Goal: Task Accomplishment & Management: Use online tool/utility

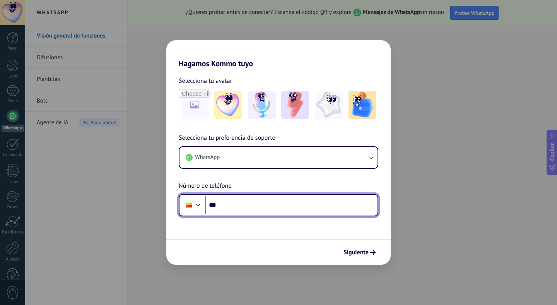
click at [253, 208] on input "***" at bounding box center [291, 205] width 173 height 18
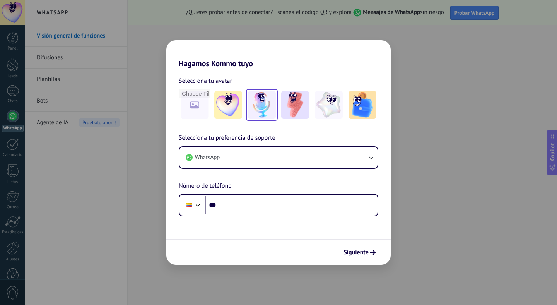
click at [258, 102] on img at bounding box center [262, 105] width 28 height 28
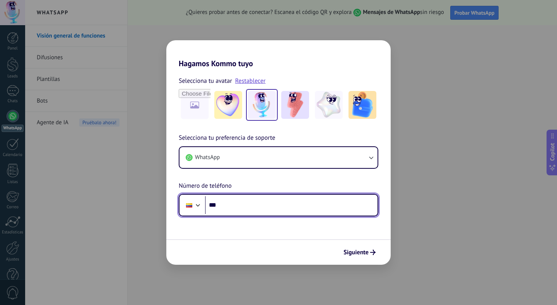
click at [241, 208] on input "***" at bounding box center [291, 205] width 173 height 18
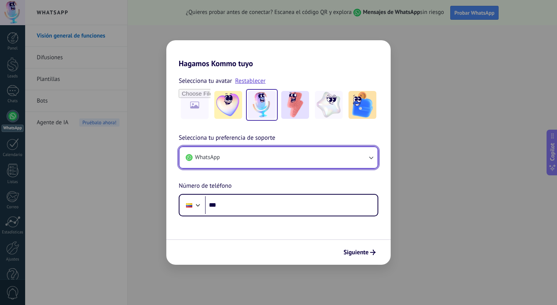
click at [245, 160] on button "WhatsApp" at bounding box center [279, 157] width 198 height 21
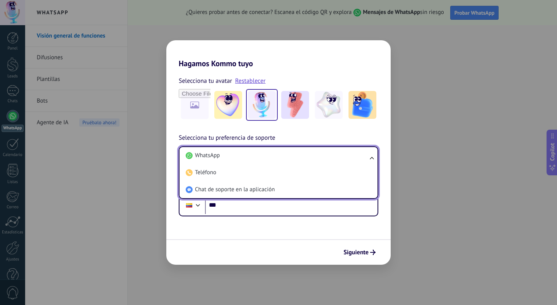
click at [245, 160] on li "WhatsApp" at bounding box center [277, 155] width 189 height 17
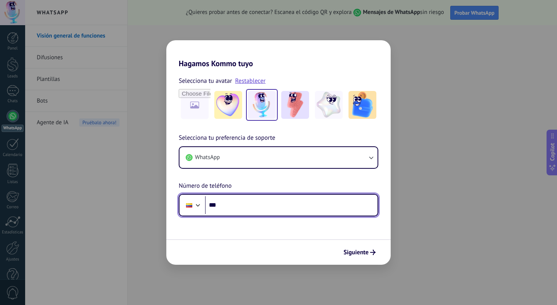
click at [238, 202] on input "***" at bounding box center [291, 205] width 173 height 18
type input "**********"
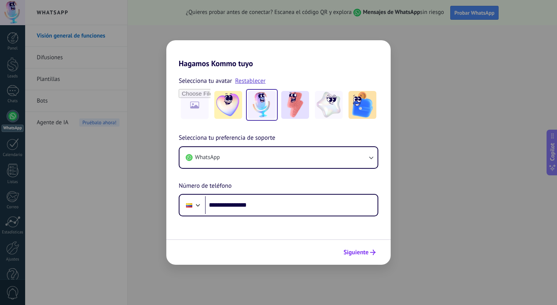
click at [364, 251] on span "Siguiente" at bounding box center [356, 252] width 25 height 5
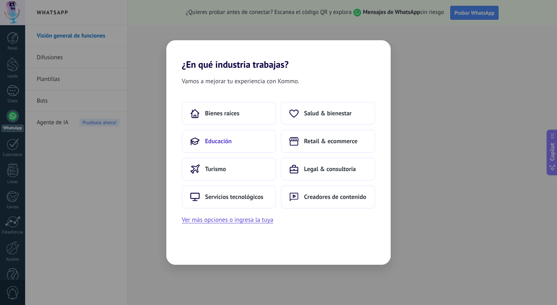
click at [247, 149] on button "Educación" at bounding box center [229, 141] width 94 height 23
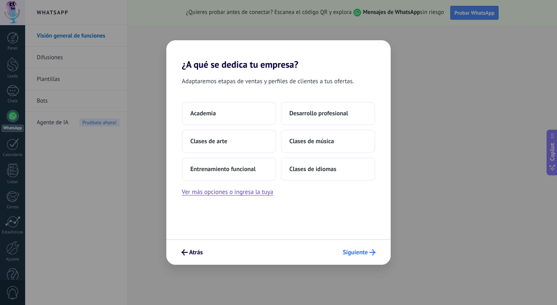
click at [358, 246] on button "Siguiente" at bounding box center [359, 252] width 40 height 13
drag, startPoint x: 241, startPoint y: 131, endPoint x: 237, endPoint y: 124, distance: 7.8
click at [237, 124] on div "Academia Desarrollo profesional Clases de arte Clases de música Entrenamiento f…" at bounding box center [278, 141] width 193 height 79
click at [243, 116] on button "Academia" at bounding box center [229, 113] width 94 height 23
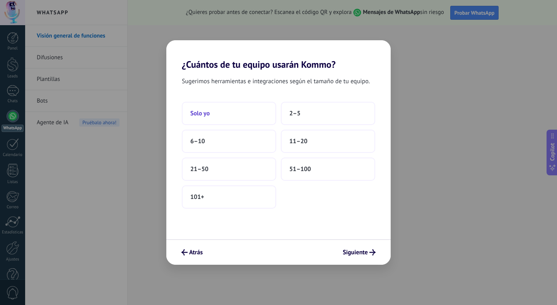
click at [227, 125] on button "Solo yo" at bounding box center [229, 113] width 94 height 23
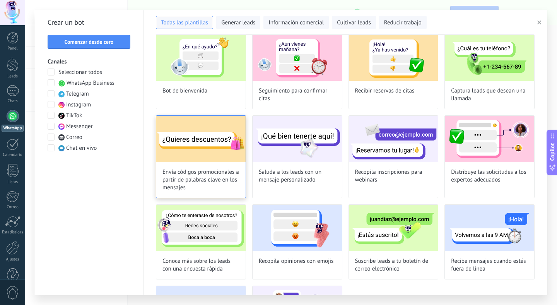
scroll to position [10, 0]
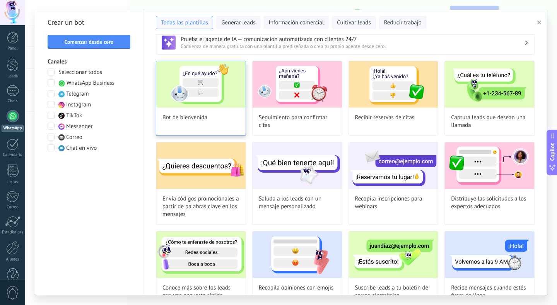
click at [199, 92] on img at bounding box center [200, 84] width 89 height 46
type input "**********"
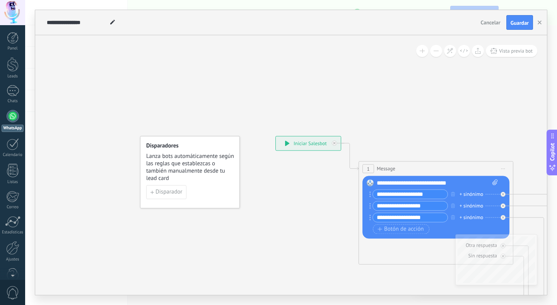
click at [12, 114] on div at bounding box center [13, 116] width 12 height 12
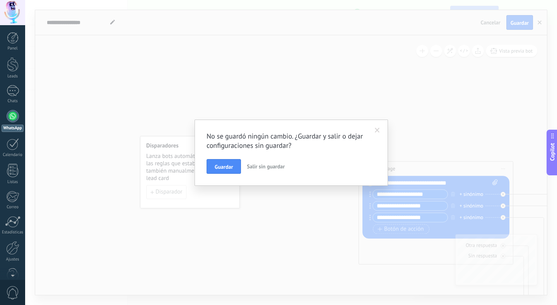
click at [257, 169] on span "Salir sin guardar" at bounding box center [266, 166] width 38 height 7
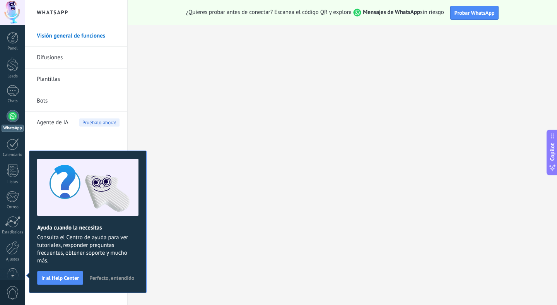
click at [114, 277] on span "Perfecto, entendido" at bounding box center [111, 277] width 45 height 5
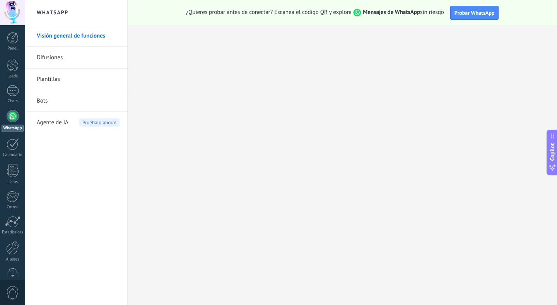
click at [51, 101] on link "Bots" at bounding box center [78, 101] width 83 height 22
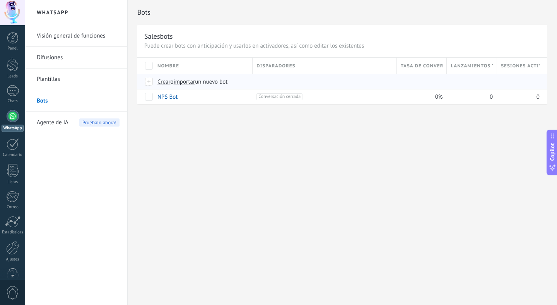
click at [195, 82] on span "importar" at bounding box center [185, 81] width 22 height 7
click at [0, 0] on input "importar un nuevo bot" at bounding box center [0, 0] width 0 height 0
click at [167, 83] on span "Crear" at bounding box center [163, 81] width 13 height 7
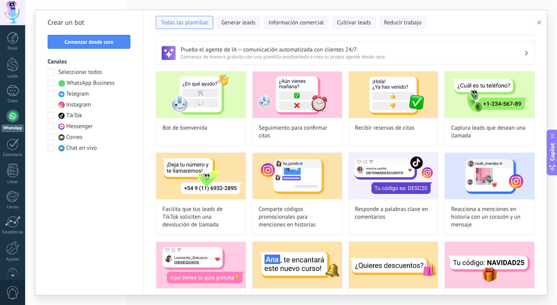
click at [67, 84] on span "WhatsApp Business" at bounding box center [91, 83] width 48 height 8
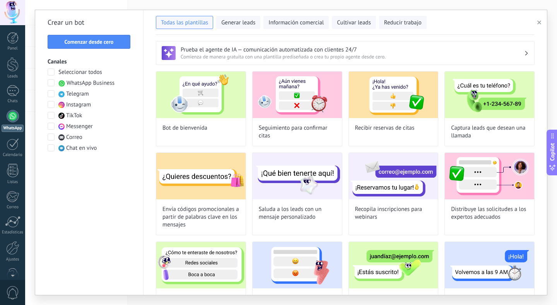
click at [222, 53] on span "Comienza de manera gratuita con una plantilla prediseñada o crea tu propio agen…" at bounding box center [353, 56] width 344 height 7
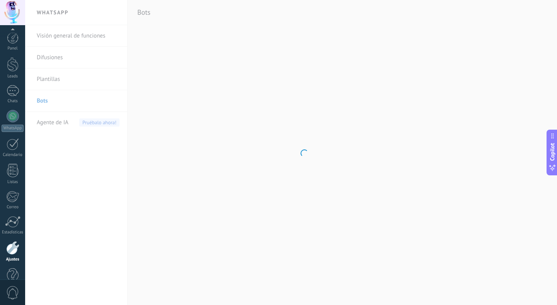
scroll to position [17, 0]
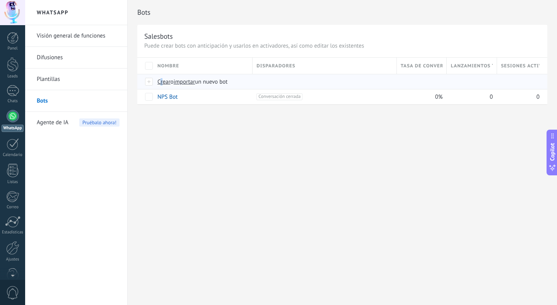
click at [162, 83] on span "Crear" at bounding box center [163, 81] width 13 height 7
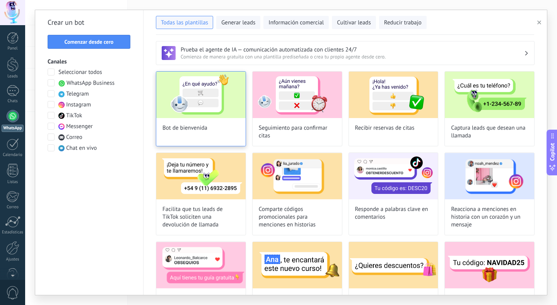
type input "**********"
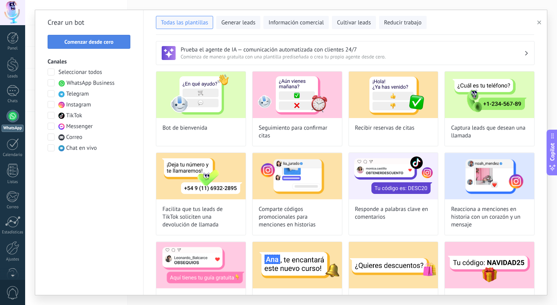
click at [91, 41] on span "Comenzar desde cero" at bounding box center [89, 41] width 49 height 5
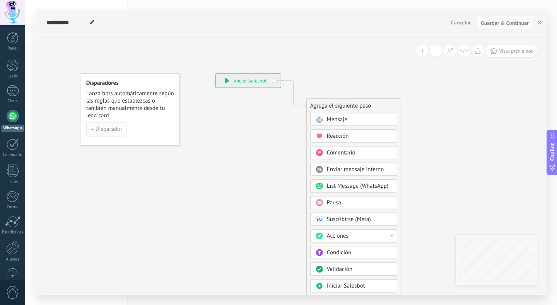
click at [101, 129] on span "Disparador" at bounding box center [109, 129] width 27 height 5
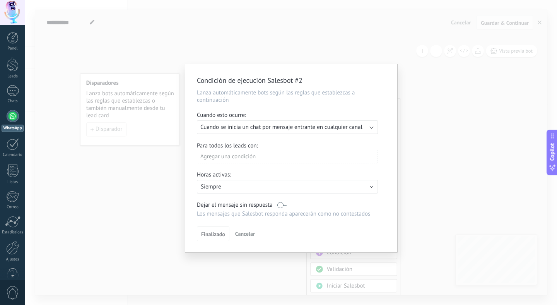
click at [236, 158] on div "Agregar una condición" at bounding box center [287, 157] width 181 height 14
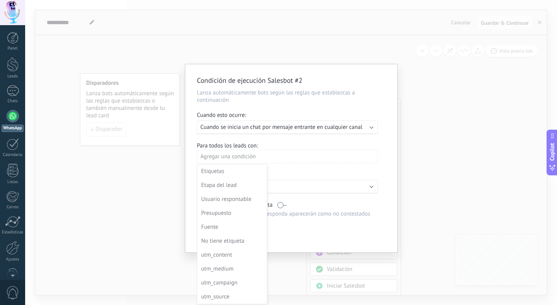
click at [313, 166] on div at bounding box center [291, 159] width 212 height 190
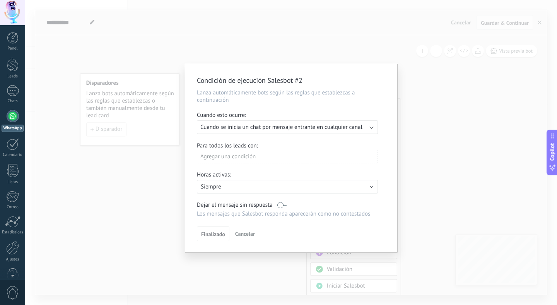
click at [264, 130] on span "Cuando se inicia un chat por mensaje entrante en cualquier canal" at bounding box center [281, 126] width 162 height 7
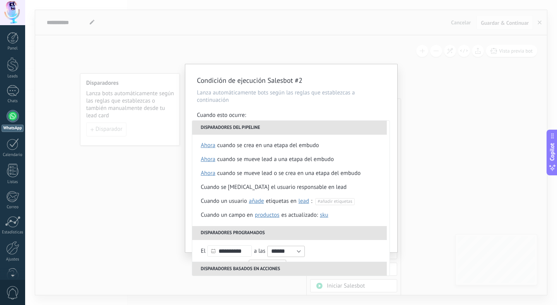
click at [155, 169] on div "Condición de ejecución Salesbot #2 Lanza automáticamente bots según las reglas …" at bounding box center [291, 152] width 532 height 305
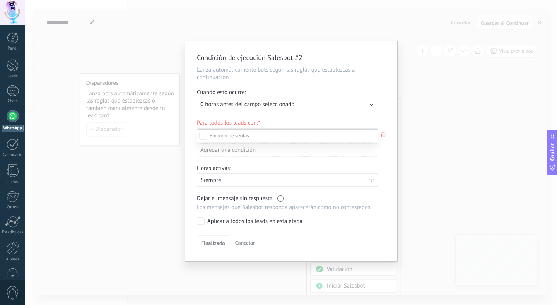
click at [388, 115] on div at bounding box center [291, 152] width 532 height 305
click at [0, 0] on div "Incoming leads Contacto inicial Negociación Debate contractual Discusión de con…" at bounding box center [0, 0] width 0 height 0
click at [267, 135] on label at bounding box center [287, 135] width 181 height 13
click at [251, 242] on div "Incoming leads Contacto inicial Negociación Debate contractual Discusión de con…" at bounding box center [287, 216] width 181 height 175
click at [250, 244] on span "Cancelar" at bounding box center [245, 242] width 20 height 7
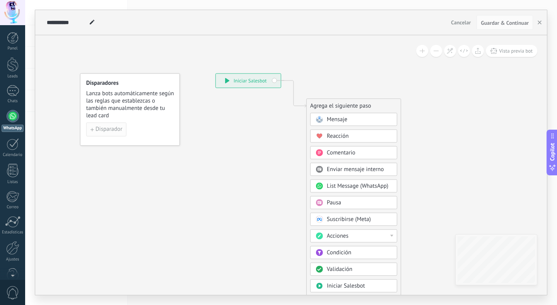
click at [111, 129] on span "Disparador" at bounding box center [109, 129] width 27 height 5
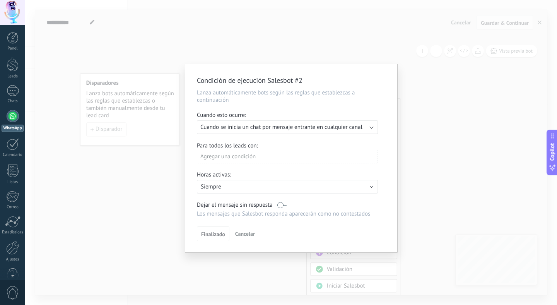
click at [267, 128] on span "Cuando se inicia un chat por mensaje entrante en cualquier canal" at bounding box center [281, 126] width 162 height 7
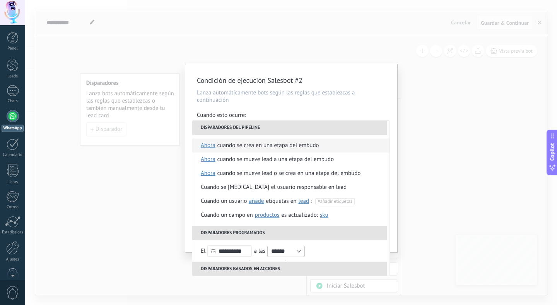
click at [330, 145] on li "Cuando se crea en una etapa del embudo ahora después de 5 minutos después de 10…" at bounding box center [290, 146] width 197 height 14
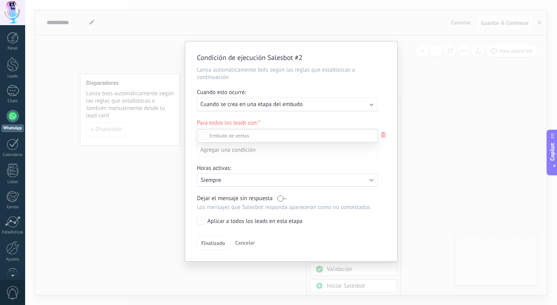
click at [278, 130] on label at bounding box center [287, 135] width 181 height 13
click at [380, 133] on div at bounding box center [291, 152] width 532 height 305
click at [383, 135] on icon at bounding box center [383, 134] width 9 height 9
click at [323, 135] on label at bounding box center [287, 135] width 181 height 13
click at [383, 140] on div at bounding box center [291, 152] width 532 height 305
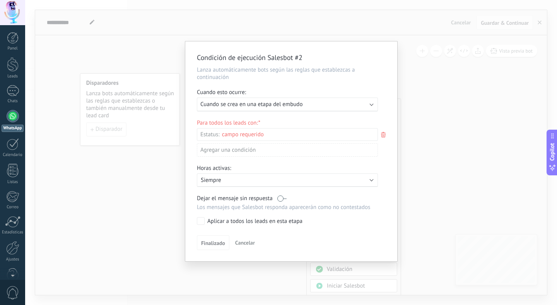
click at [258, 150] on div "Agregar una condición" at bounding box center [287, 150] width 181 height 14
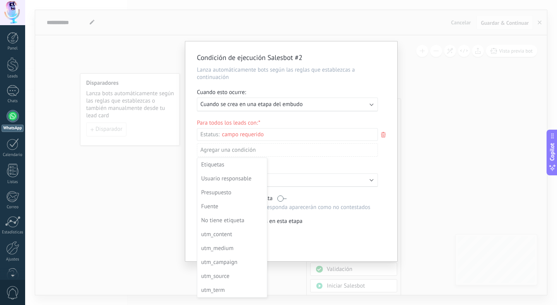
click at [385, 162] on div at bounding box center [291, 152] width 212 height 222
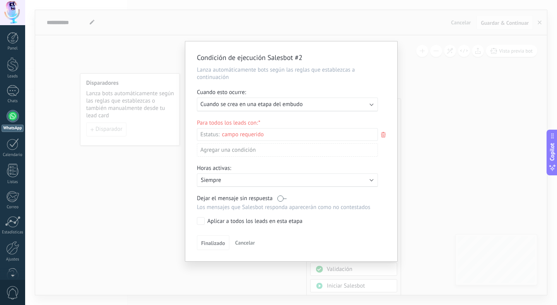
click at [232, 184] on p "Siempre" at bounding box center [268, 179] width 135 height 7
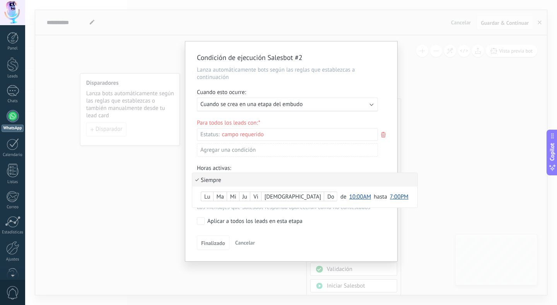
click at [232, 184] on li "Siempre" at bounding box center [304, 180] width 225 height 14
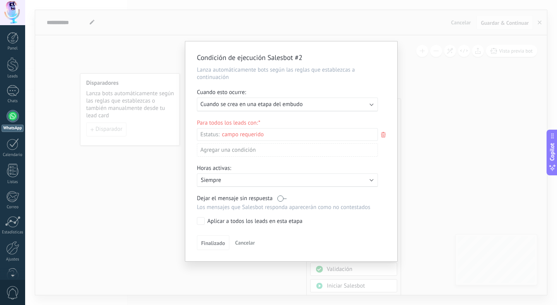
click at [242, 246] on span "Cancelar" at bounding box center [245, 242] width 20 height 7
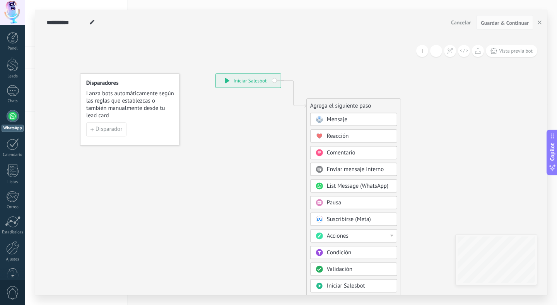
click at [260, 82] on div "**********" at bounding box center [248, 81] width 65 height 14
click at [339, 122] on span "Mensaje" at bounding box center [337, 119] width 21 height 7
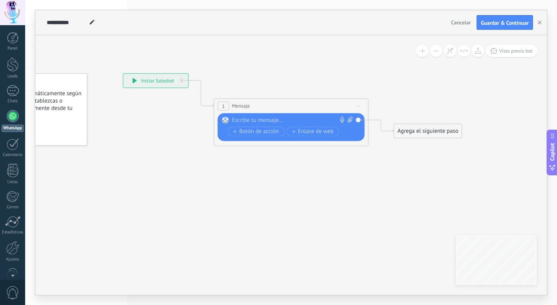
click at [251, 108] on div "1 Mensaje ******* (a): Todos los contactos - canales seleccionados Todos los co…" at bounding box center [291, 106] width 154 height 14
click at [250, 121] on div at bounding box center [289, 120] width 115 height 8
paste div
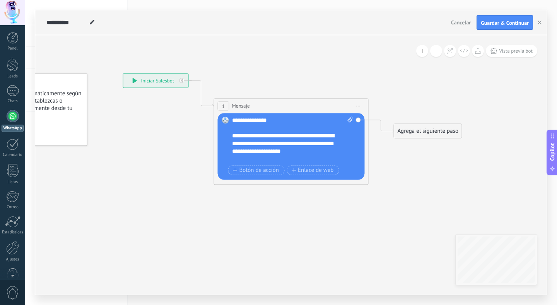
click at [241, 104] on span "Mensaje" at bounding box center [241, 105] width 18 height 7
click at [246, 168] on span "Botón de acción" at bounding box center [256, 170] width 46 height 6
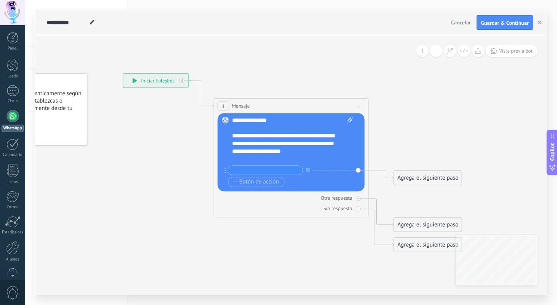
click at [289, 154] on div "**********" at bounding box center [288, 143] width 113 height 23
click at [350, 119] on icon at bounding box center [349, 119] width 5 height 6
click input "Subir" at bounding box center [0, 0] width 0 height 0
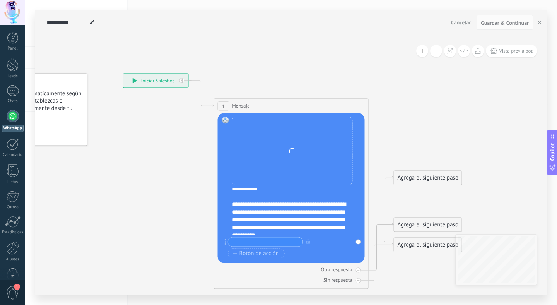
scroll to position [93, 0]
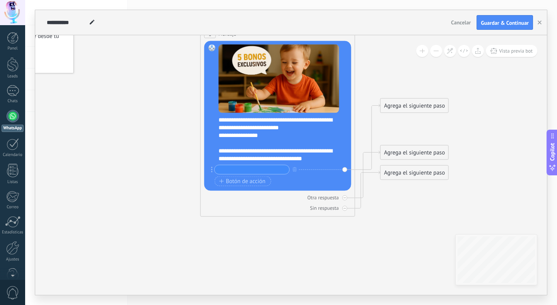
click at [264, 168] on input "text" at bounding box center [252, 169] width 75 height 9
click at [212, 170] on icon at bounding box center [212, 170] width 2 height 6
click at [256, 170] on input "text" at bounding box center [252, 169] width 75 height 9
type input "*"
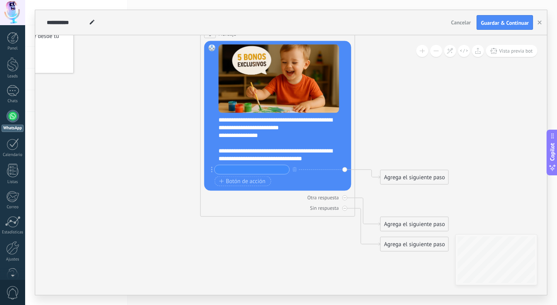
paste input "**********"
type input "**********"
click at [305, 177] on div "Botón de acción Enlace de web" at bounding box center [277, 181] width 125 height 10
click at [400, 178] on div "Agrega el siguiente paso" at bounding box center [415, 177] width 68 height 13
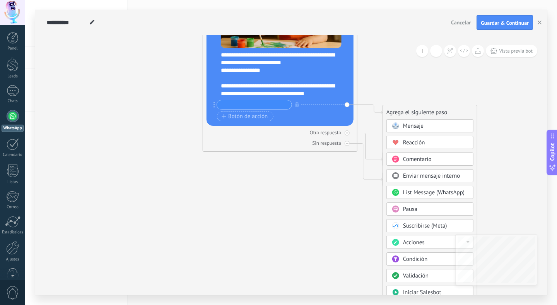
click at [410, 208] on span "Pausa" at bounding box center [410, 208] width 14 height 7
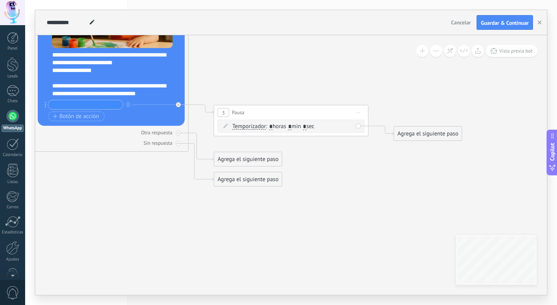
click at [299, 127] on span ": * horas * min * sec" at bounding box center [290, 126] width 48 height 7
click at [292, 126] on input "*" at bounding box center [289, 127] width 3 height 6
type input "*"
click at [306, 126] on input "*" at bounding box center [304, 127] width 3 height 6
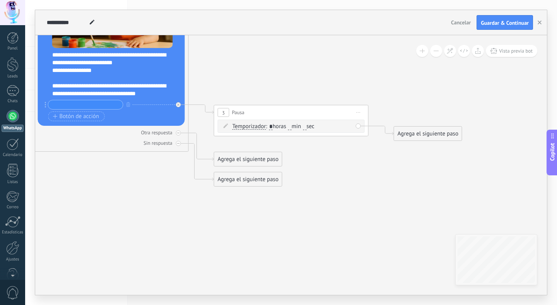
type input "*"
click at [358, 161] on icon at bounding box center [190, 62] width 880 height 638
click at [409, 132] on div "Agrega el siguiente paso" at bounding box center [428, 133] width 68 height 13
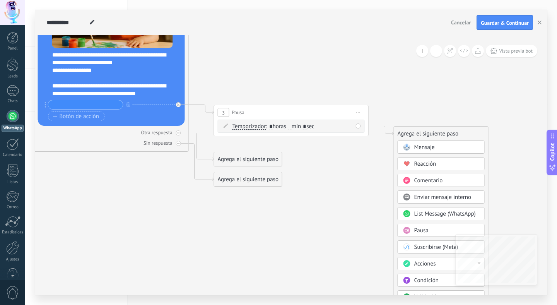
click at [413, 148] on span at bounding box center [406, 147] width 15 height 6
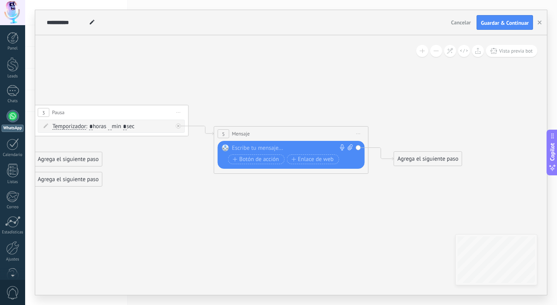
click at [275, 148] on div at bounding box center [289, 148] width 115 height 8
paste div
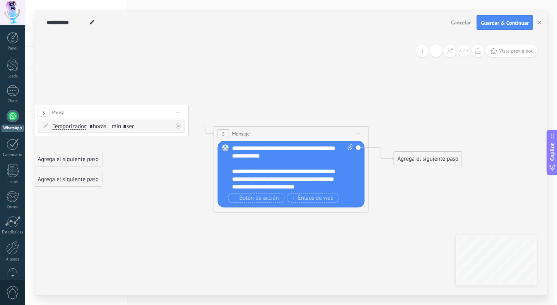
scroll to position [271, 0]
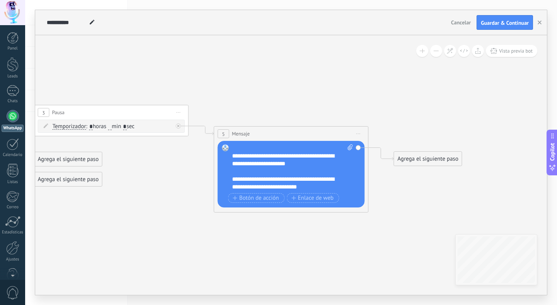
click at [154, 186] on icon at bounding box center [100, 62] width 1060 height 638
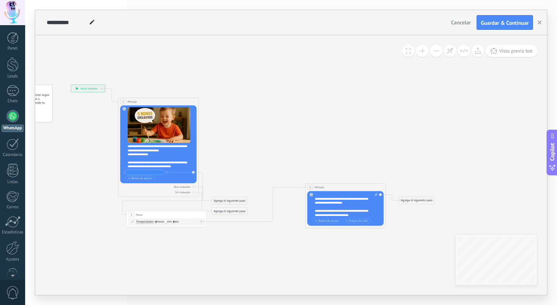
drag, startPoint x: 238, startPoint y: 176, endPoint x: 152, endPoint y: 215, distance: 93.9
click at [152, 215] on div "3 Pausa ***** Iniciar vista previa aquí Cambiar nombre Duplicar [GEOGRAPHIC_DAT…" at bounding box center [167, 214] width 80 height 7
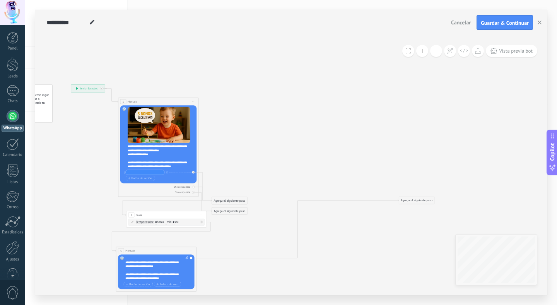
drag, startPoint x: 339, startPoint y: 185, endPoint x: 149, endPoint y: 249, distance: 199.6
click at [149, 249] on div "5 Mensaje ******* (a): Todos los contactos - canales seleccionados Todos los co…" at bounding box center [156, 250] width 80 height 7
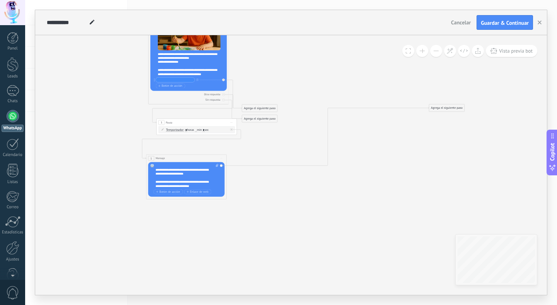
click at [440, 107] on div "Agrega el siguiente paso" at bounding box center [446, 108] width 35 height 7
click at [446, 158] on span "Pausa" at bounding box center [443, 158] width 7 height 4
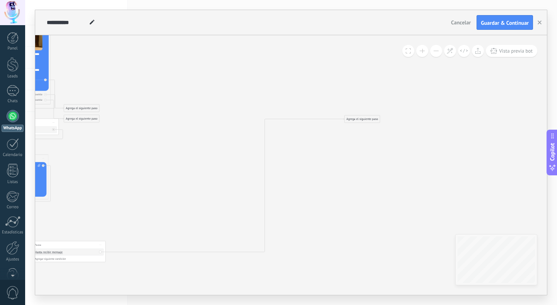
drag, startPoint x: 286, startPoint y: 108, endPoint x: 60, endPoint y: 244, distance: 263.5
click at [60, 244] on div "6 Pausa ***** Iniciar vista previa aquí Cambiar nombre Duplicar [GEOGRAPHIC_DAT…" at bounding box center [66, 244] width 80 height 7
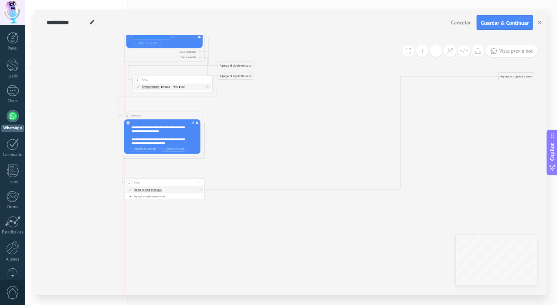
drag, startPoint x: 226, startPoint y: 202, endPoint x: 170, endPoint y: 183, distance: 58.4
click at [170, 183] on div "6 Pausa ***** Iniciar vista previa aquí Cambiar nombre Duplicar [GEOGRAPHIC_DAT…" at bounding box center [165, 182] width 80 height 7
click at [149, 190] on span "Hasta recibir mensaje" at bounding box center [148, 189] width 28 height 3
click at [149, 190] on button "Hasta recibir mensaje" at bounding box center [157, 189] width 50 height 7
click at [227, 185] on icon at bounding box center [298, 74] width 645 height 451
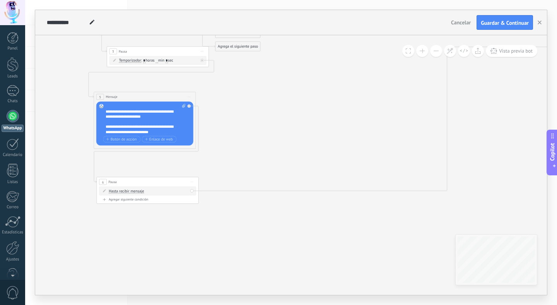
click at [123, 192] on span "Hasta recibir mensaje" at bounding box center [126, 191] width 35 height 4
click at [123, 192] on button "Hasta recibir mensaje" at bounding box center [138, 190] width 64 height 9
click at [239, 164] on icon at bounding box center [318, 44] width 818 height 573
click at [126, 182] on div "6 Pausa ***** Iniciar vista previa aquí Cambiar nombre Duplicar [GEOGRAPHIC_DAT…" at bounding box center [148, 181] width 102 height 9
click at [194, 182] on span "Iniciar vista previa aquí Cambiar nombre Duplicar [GEOGRAPHIC_DATA]" at bounding box center [192, 181] width 8 height 7
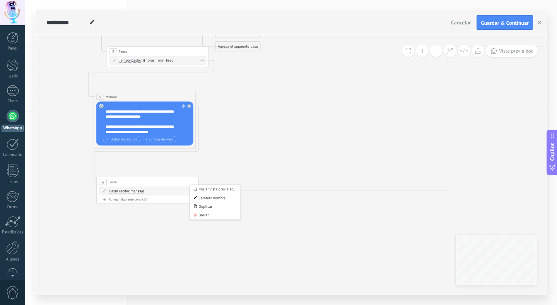
click at [219, 163] on icon at bounding box center [318, 44] width 818 height 573
click at [132, 200] on div "Agregar siguiente condición" at bounding box center [147, 199] width 97 height 4
click at [193, 181] on span "Iniciar vista previa aquí Cambiar nombre Duplicar [GEOGRAPHIC_DATA]" at bounding box center [192, 181] width 8 height 7
click at [202, 216] on div "Borrar" at bounding box center [215, 215] width 50 height 9
click at [231, 115] on div "Agrega el siguiente paso" at bounding box center [235, 113] width 45 height 9
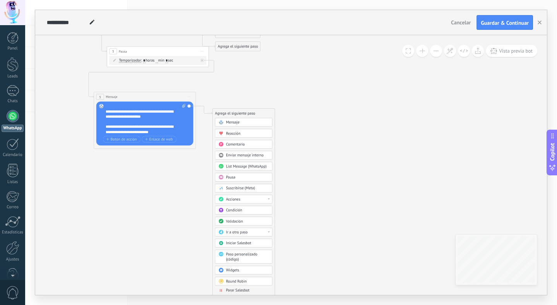
click at [231, 124] on span "Mensaje" at bounding box center [233, 122] width 14 height 5
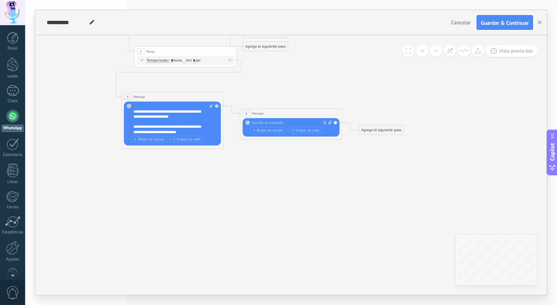
click at [266, 123] on div at bounding box center [290, 122] width 76 height 5
paste div
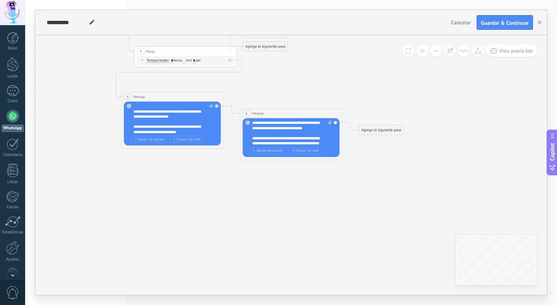
click at [334, 122] on div "Reemplazar Quitar Convertir a mensaje de voz Arrastre la imagen aquí para adjun…" at bounding box center [291, 137] width 97 height 39
click at [330, 122] on icon at bounding box center [329, 122] width 3 height 4
click input "Subir" at bounding box center [0, 0] width 0 height 0
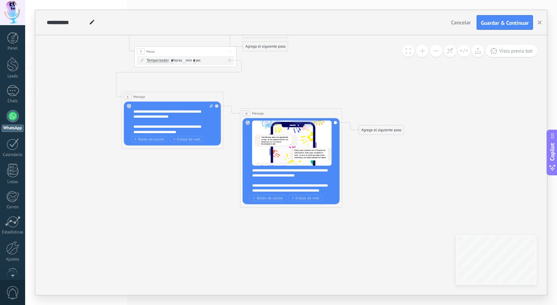
drag, startPoint x: 296, startPoint y: 151, endPoint x: 296, endPoint y: 209, distance: 58.4
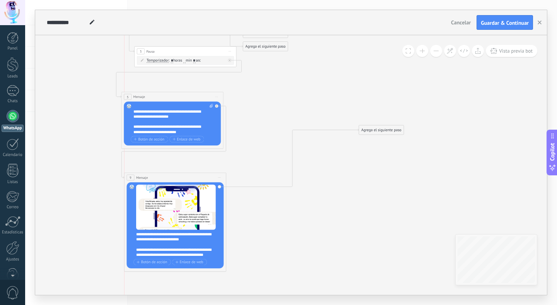
drag, startPoint x: 306, startPoint y: 114, endPoint x: 190, endPoint y: 178, distance: 132.1
click at [190, 178] on div "9 Mensaje ******* (a): Todos los contactos - canales seleccionados Todos los co…" at bounding box center [176, 177] width 102 height 9
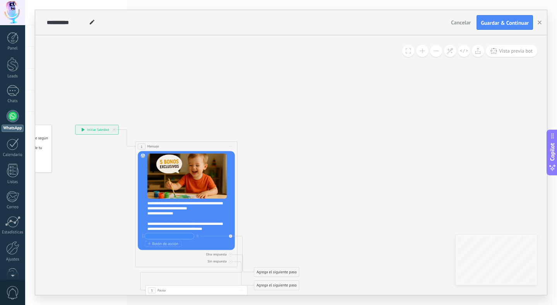
scroll to position [0, 0]
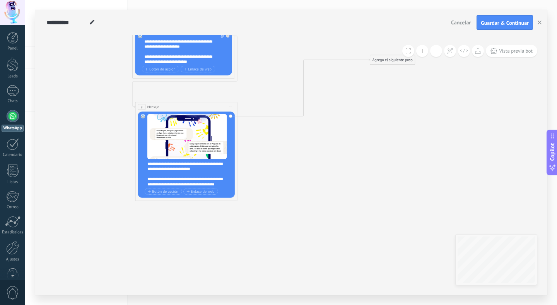
click at [385, 57] on div "Agrega el siguiente paso" at bounding box center [392, 60] width 45 height 9
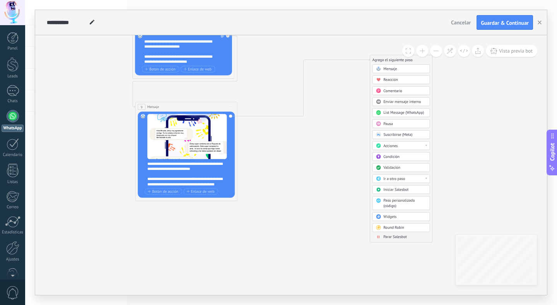
click at [390, 69] on span "Mensaje" at bounding box center [390, 69] width 14 height 5
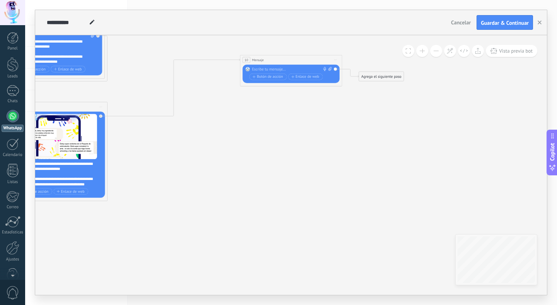
click at [293, 68] on div at bounding box center [290, 69] width 76 height 5
paste div
click at [320, 75] on div "**********" at bounding box center [292, 72] width 80 height 10
click at [330, 68] on icon at bounding box center [329, 69] width 3 height 4
click input "Subir" at bounding box center [0, 0] width 0 height 0
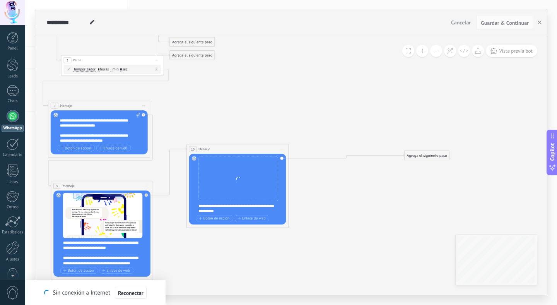
drag, startPoint x: 340, startPoint y: 140, endPoint x: 245, endPoint y: 149, distance: 96.0
click at [245, 149] on div "10 Mensaje ******* (a): Todos los contactos - canales seleccionados Todos los c…" at bounding box center [238, 148] width 102 height 9
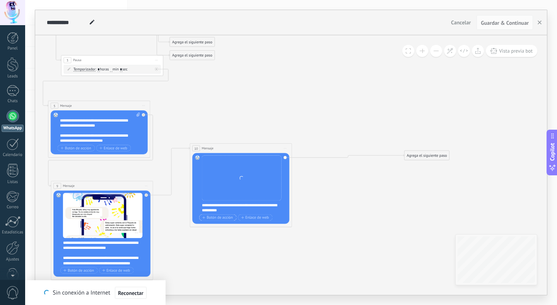
click at [227, 219] on span "Botón de acción" at bounding box center [217, 218] width 31 height 4
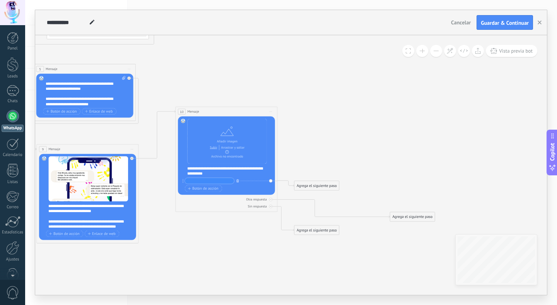
click at [237, 181] on icon "button" at bounding box center [237, 180] width 3 height 3
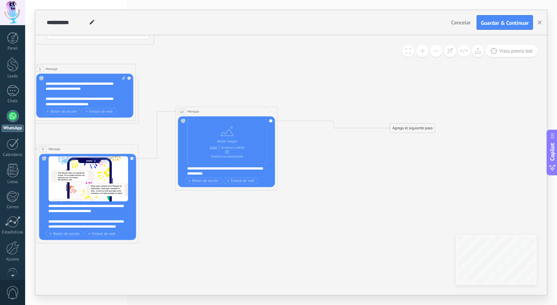
click at [407, 127] on div "Agrega el siguiente paso" at bounding box center [412, 128] width 45 height 9
click at [403, 139] on span at bounding box center [398, 137] width 10 height 4
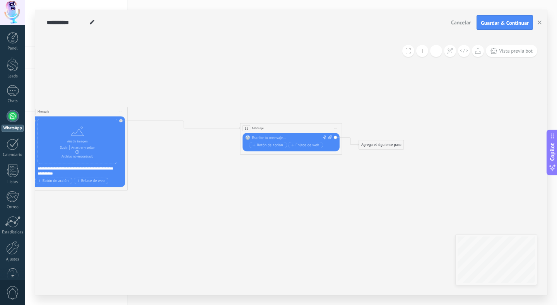
click at [335, 129] on span "Iniciar vista previa aquí Cambiar nombre Duplicar [GEOGRAPHIC_DATA]" at bounding box center [336, 128] width 8 height 7
click at [342, 161] on div "Borrar" at bounding box center [359, 161] width 50 height 9
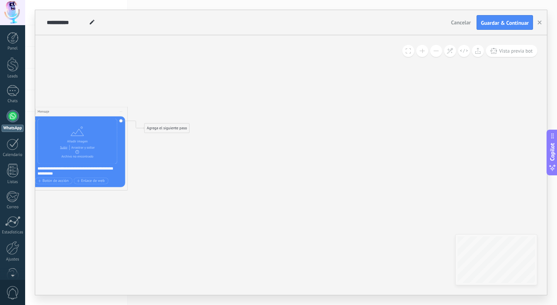
click at [177, 128] on div "Agrega el siguiente paso" at bounding box center [167, 128] width 45 height 9
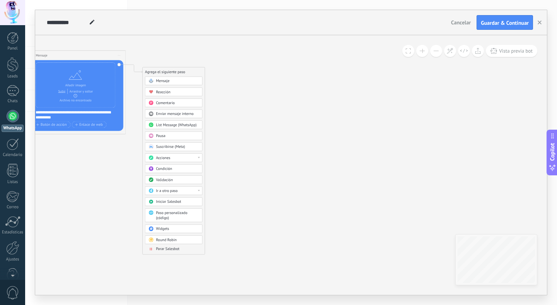
click at [170, 135] on div "Pausa" at bounding box center [177, 135] width 43 height 5
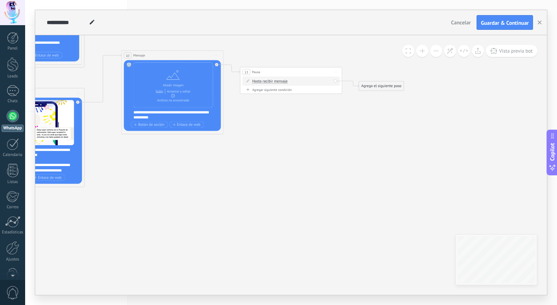
click at [260, 73] on span "Pausa" at bounding box center [256, 72] width 8 height 5
click at [336, 82] on div "Hasta recibir mensaje Hasta recibir mensaje Temporizador Excepto horas laborale…" at bounding box center [291, 81] width 97 height 9
click at [289, 81] on div "Hasta recibir mensaje Hasta recibir mensaje Temporizador Excepto horas laborale…" at bounding box center [291, 81] width 79 height 5
click at [275, 81] on span "Hasta recibir mensaje" at bounding box center [269, 81] width 35 height 4
click at [275, 81] on button "Hasta recibir mensaje" at bounding box center [282, 81] width 64 height 9
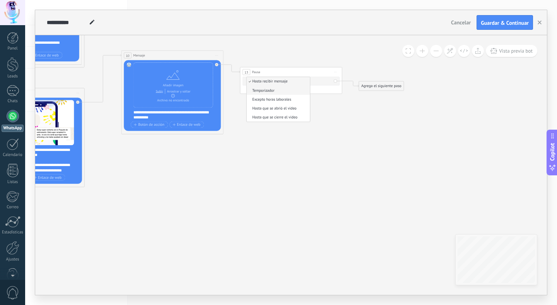
click at [274, 89] on span "Temporizador" at bounding box center [278, 90] width 62 height 5
click at [291, 80] on input "*" at bounding box center [290, 81] width 2 height 4
click at [306, 80] on span ": * horas min * sec" at bounding box center [290, 81] width 32 height 5
click at [301, 80] on input "*" at bounding box center [300, 81] width 2 height 4
type input "*"
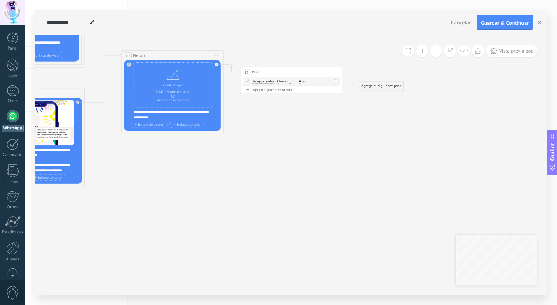
drag, startPoint x: 336, startPoint y: 82, endPoint x: 268, endPoint y: 127, distance: 81.6
click at [255, 91] on div "Agregar siguiente condición" at bounding box center [291, 89] width 97 height 4
click at [334, 91] on div "Hasta recibir mensaje Hasta recibir mensaje Excepto horas laborales Hasta que s…" at bounding box center [291, 91] width 97 height 9
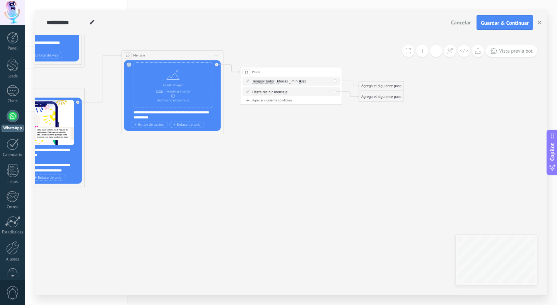
click at [331, 91] on icon at bounding box center [330, 91] width 3 height 0
click at [335, 99] on div "Agregar siguiente condición" at bounding box center [291, 100] width 97 height 4
click at [331, 92] on div "Borrar" at bounding box center [330, 91] width 6 height 7
click at [333, 100] on icon at bounding box center [331, 98] width 3 height 3
click at [331, 92] on div "Borrar" at bounding box center [330, 91] width 6 height 7
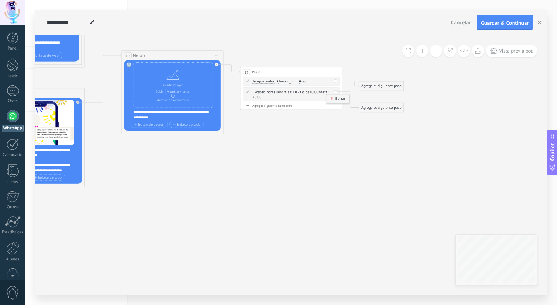
click at [331, 99] on icon at bounding box center [331, 98] width 3 height 3
drag, startPoint x: 335, startPoint y: 81, endPoint x: 347, endPoint y: 101, distance: 23.4
click at [375, 87] on div "Agrega el siguiente paso" at bounding box center [381, 86] width 45 height 9
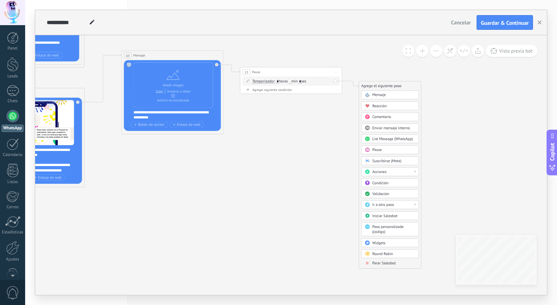
click at [378, 93] on span "Mensaje" at bounding box center [379, 94] width 14 height 5
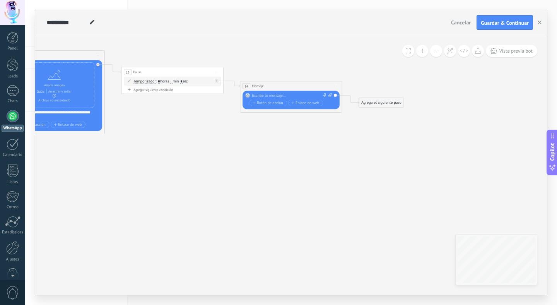
click at [303, 97] on div at bounding box center [290, 95] width 76 height 5
paste div
click at [368, 101] on div "Agrega el siguiente paso" at bounding box center [381, 102] width 45 height 9
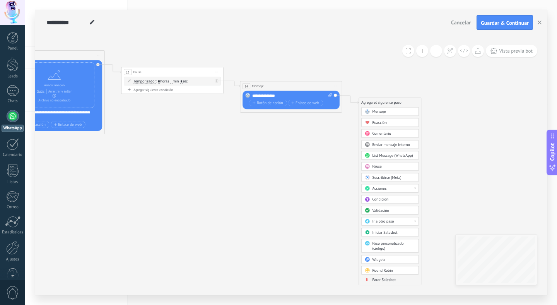
click at [375, 167] on span "Pausa" at bounding box center [377, 166] width 10 height 5
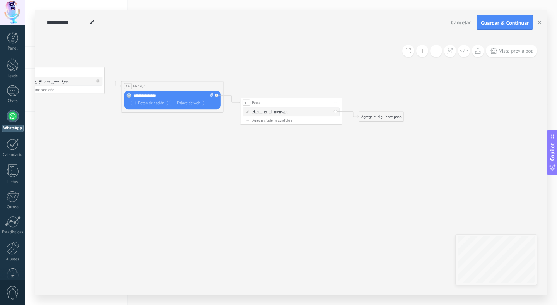
click at [291, 113] on div "Hasta recibir mensaje Hasta recibir mensaje Temporizador Excepto horas laborale…" at bounding box center [291, 111] width 79 height 5
click at [282, 112] on span "Hasta recibir mensaje" at bounding box center [269, 112] width 35 height 4
click at [282, 112] on button "Hasta recibir mensaje" at bounding box center [282, 112] width 64 height 9
drag, startPoint x: 304, startPoint y: 103, endPoint x: 186, endPoint y: 130, distance: 121.1
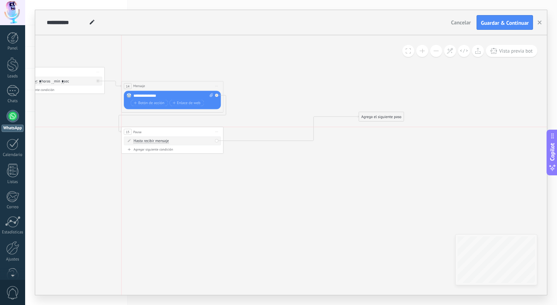
click at [186, 130] on div "15 Pausa ***** Iniciar vista previa aquí Cambiar nombre Duplicar [GEOGRAPHIC_DA…" at bounding box center [172, 131] width 102 height 9
click at [392, 117] on div "Agrega el siguiente paso" at bounding box center [381, 117] width 45 height 9
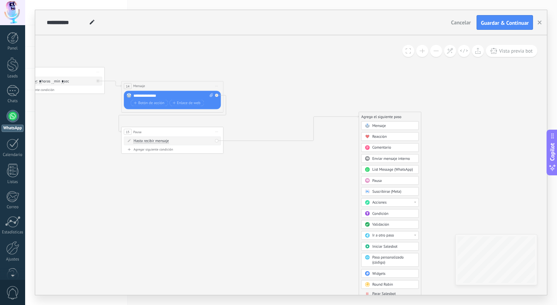
click at [383, 125] on span "Mensaje" at bounding box center [379, 125] width 14 height 5
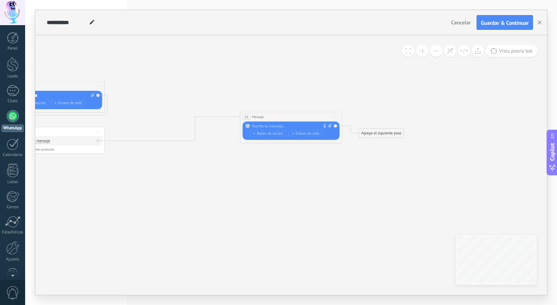
click at [294, 122] on div "Reemplazar Quitar Convertir a mensaje de voz Arrastre la imagen aquí para adjun…" at bounding box center [291, 130] width 97 height 19
click at [289, 125] on div at bounding box center [290, 126] width 76 height 5
paste div
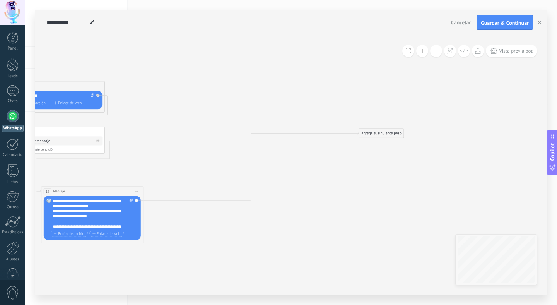
drag, startPoint x: 295, startPoint y: 117, endPoint x: 96, endPoint y: 190, distance: 211.7
click at [96, 190] on div "16 Mensaje ******* (a): Todos los contactos - canales seleccionados Todos los c…" at bounding box center [92, 190] width 102 height 9
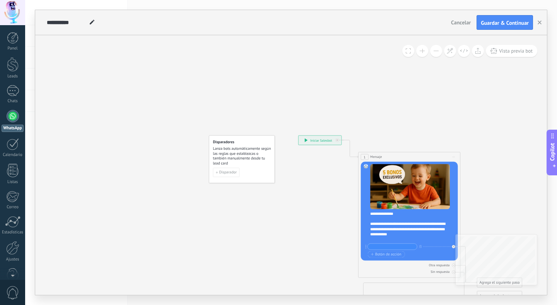
click at [316, 140] on div "**********" at bounding box center [320, 139] width 43 height 9
click at [224, 172] on span "Disparador" at bounding box center [228, 172] width 18 height 3
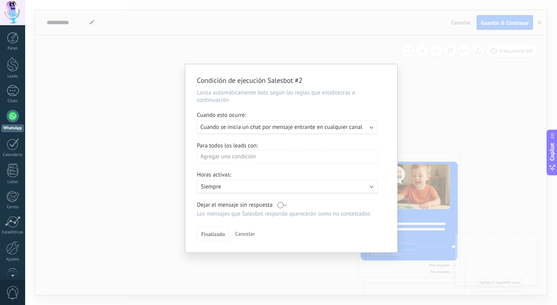
click at [231, 159] on div "Agregar una condición" at bounding box center [287, 157] width 181 height 14
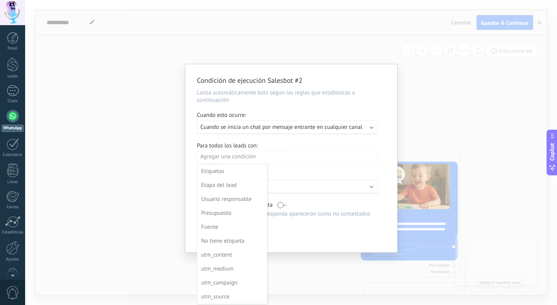
click at [303, 147] on div at bounding box center [291, 159] width 212 height 190
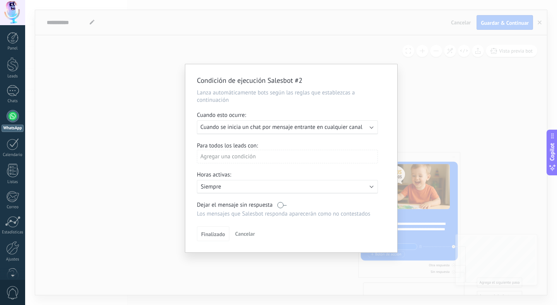
click at [373, 127] on b at bounding box center [372, 127] width 4 height 4
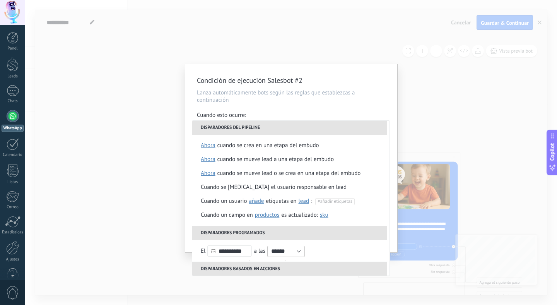
click at [339, 110] on div "Condición de ejecución Salesbot #2 Lanza automáticamente bots según las reglas …" at bounding box center [291, 158] width 212 height 188
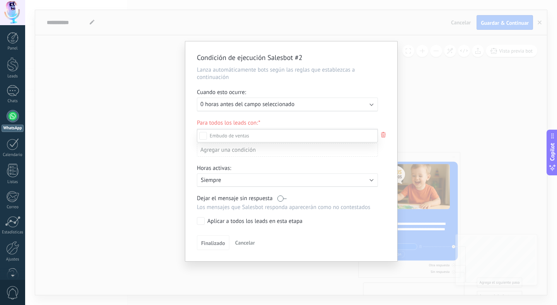
click at [424, 101] on div at bounding box center [291, 152] width 532 height 305
click at [382, 133] on icon at bounding box center [383, 134] width 9 height 9
click at [402, 74] on div at bounding box center [291, 152] width 532 height 305
click at [371, 108] on div "Ejecutar: 0 horas antes del campo seleccionado" at bounding box center [287, 105] width 181 height 14
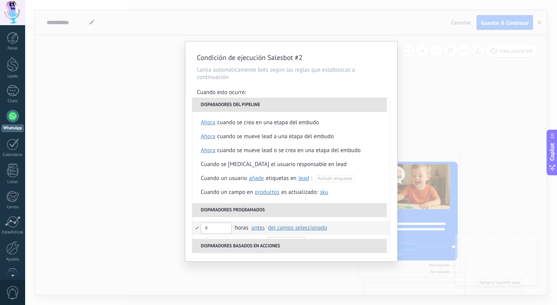
click at [117, 68] on div "Condición de ejecución Salesbot #2 Lanza automáticamente bots según las reglas …" at bounding box center [291, 152] width 532 height 305
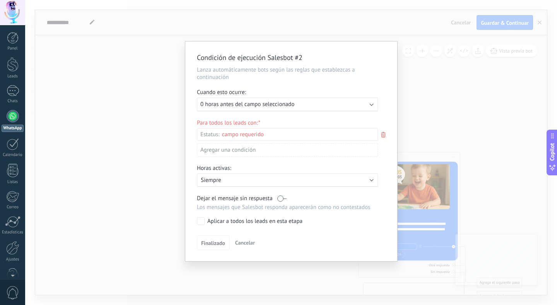
click at [384, 136] on icon at bounding box center [383, 134] width 9 height 9
click at [214, 244] on div "Incoming leads Contacto inicial Negociación Debate contractual Discusión de con…" at bounding box center [287, 216] width 181 height 175
click at [214, 244] on span "Finalizado" at bounding box center [213, 242] width 24 height 5
click at [243, 245] on span "Cancelar" at bounding box center [245, 242] width 20 height 7
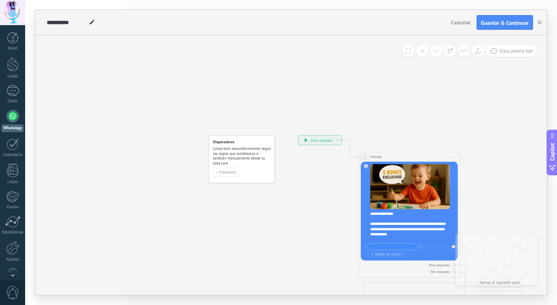
click at [323, 139] on div "**********" at bounding box center [320, 139] width 43 height 9
click at [497, 20] on span "Guardar & Continuar" at bounding box center [505, 22] width 48 height 5
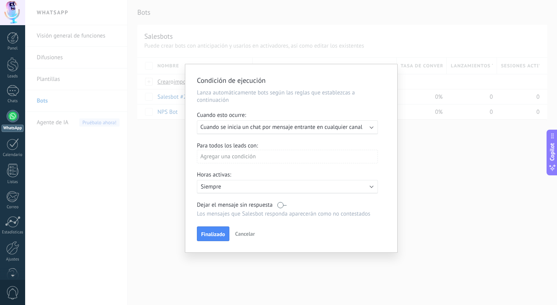
click at [250, 128] on span "Cuando se inicia un chat por mensaje entrante en cualquier canal" at bounding box center [281, 126] width 162 height 7
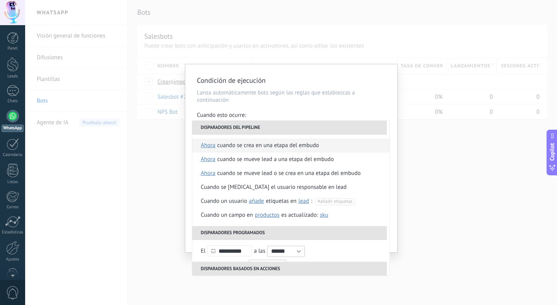
click at [257, 147] on div "Cuando se crea en una etapa del embudo" at bounding box center [268, 146] width 102 height 14
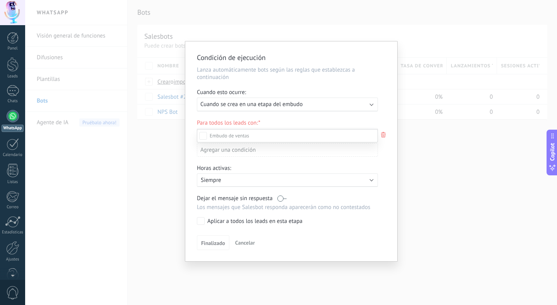
click at [290, 239] on div "Incoming leads Contacto inicial Negociación Debate contractual Discusión de con…" at bounding box center [287, 216] width 181 height 175
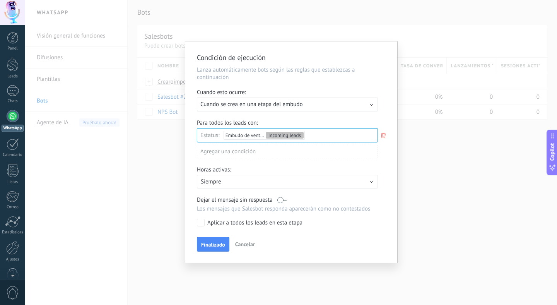
click at [244, 152] on div "Agregar una condición" at bounding box center [287, 152] width 181 height 14
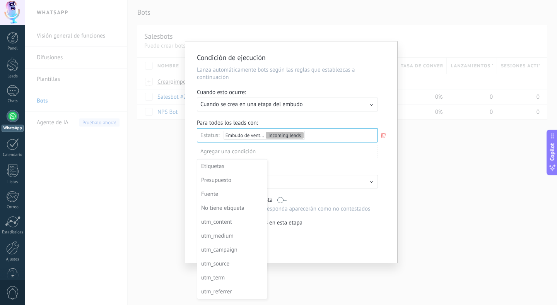
click at [343, 237] on div at bounding box center [291, 152] width 212 height 223
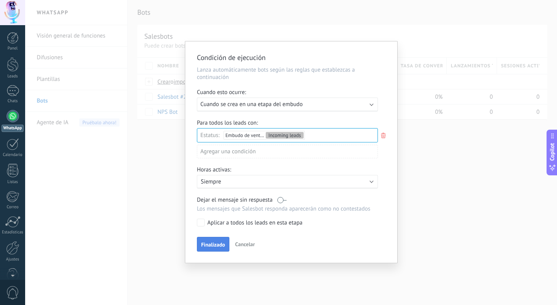
click at [217, 247] on span "Finalizado" at bounding box center [213, 244] width 24 height 5
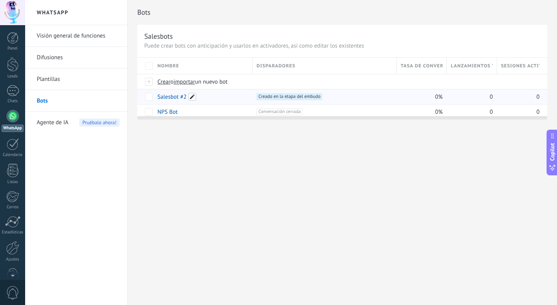
click at [191, 98] on span at bounding box center [192, 97] width 8 height 8
drag, startPoint x: 198, startPoint y: 100, endPoint x: 110, endPoint y: 97, distance: 87.5
click at [110, 97] on div "**********" at bounding box center [291, 152] width 532 height 305
click at [193, 98] on span at bounding box center [192, 97] width 8 height 8
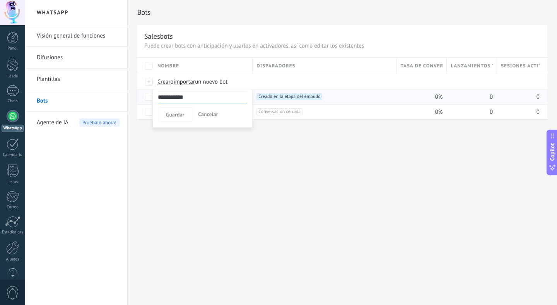
click at [149, 94] on div "**********" at bounding box center [342, 88] width 410 height 62
click at [190, 97] on span at bounding box center [192, 97] width 8 height 8
drag, startPoint x: 184, startPoint y: 98, endPoint x: 144, endPoint y: 90, distance: 40.1
click at [144, 90] on div "**********" at bounding box center [342, 88] width 410 height 62
click at [192, 97] on span at bounding box center [192, 97] width 8 height 8
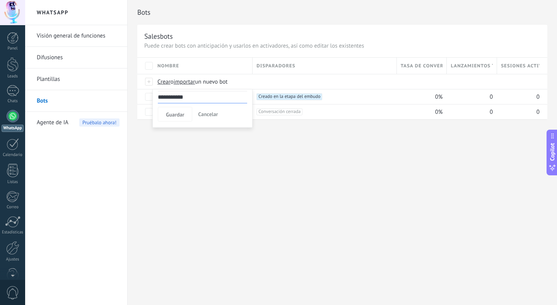
drag, startPoint x: 191, startPoint y: 103, endPoint x: 156, endPoint y: 94, distance: 35.6
click at [156, 94] on div "**********" at bounding box center [202, 108] width 100 height 39
type input "********"
click at [191, 159] on div "Bots Salesbots Puede crear bots con anticipación y usarlos en activadores, así …" at bounding box center [342, 152] width 429 height 305
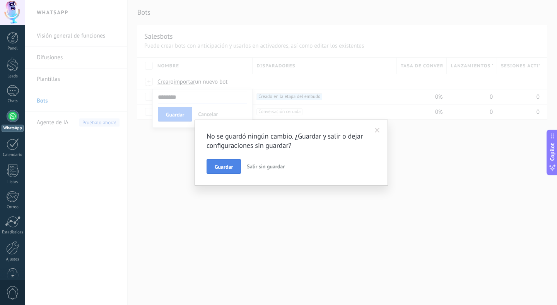
click at [219, 166] on span "Guardar" at bounding box center [224, 166] width 18 height 5
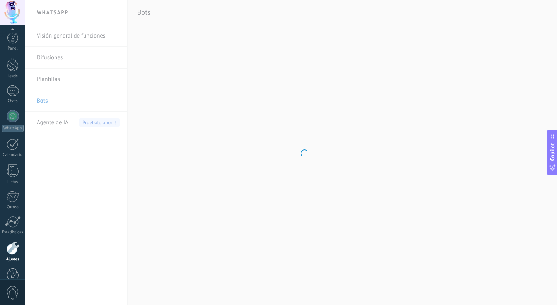
scroll to position [17, 0]
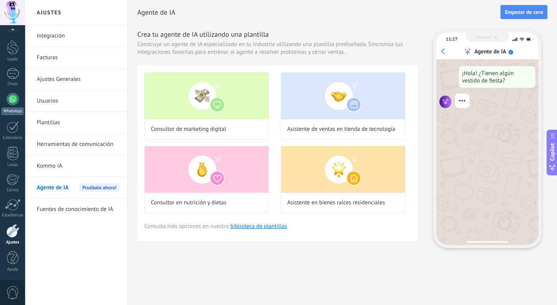
click at [15, 98] on div at bounding box center [13, 99] width 12 height 12
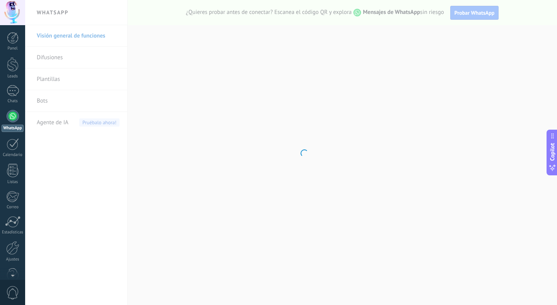
click at [47, 102] on body ".abccls-1,.abccls-2{fill-rule:evenodd}.abccls-2{fill:#fff} .abfcls-1{fill:none}…" at bounding box center [278, 152] width 557 height 305
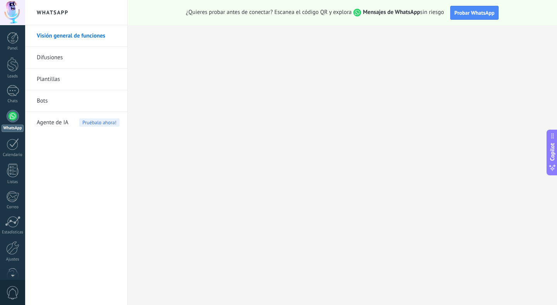
click at [43, 102] on link "Bots" at bounding box center [78, 101] width 83 height 22
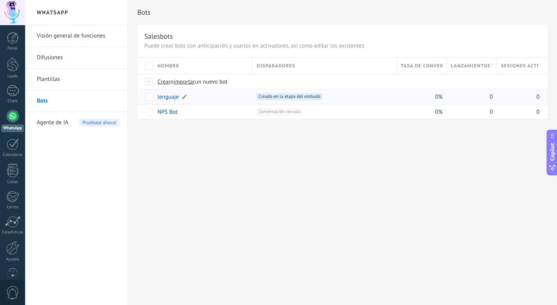
click at [168, 98] on link "lenguaje" at bounding box center [167, 96] width 21 height 7
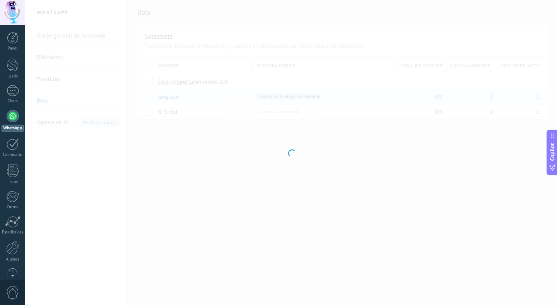
type input "********"
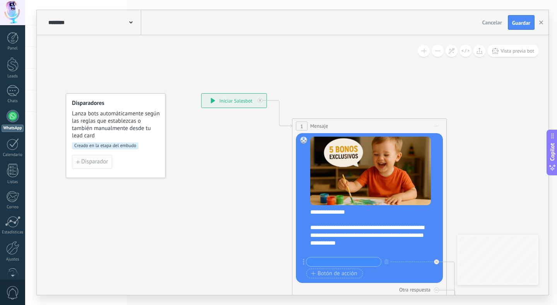
click at [96, 161] on span "Disparador" at bounding box center [94, 161] width 27 height 5
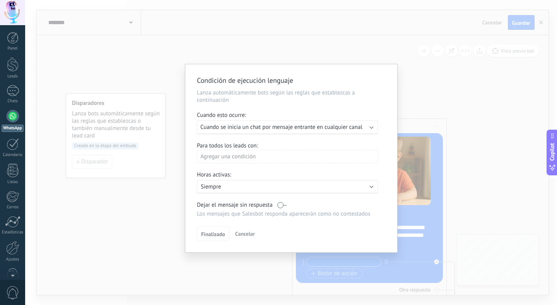
click at [288, 129] on span "Cuando se inicia un chat por mensaje entrante en cualquier canal" at bounding box center [281, 126] width 162 height 7
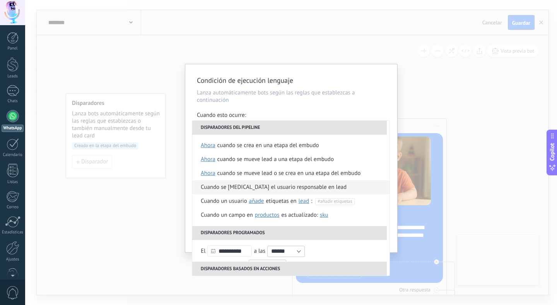
scroll to position [2, 0]
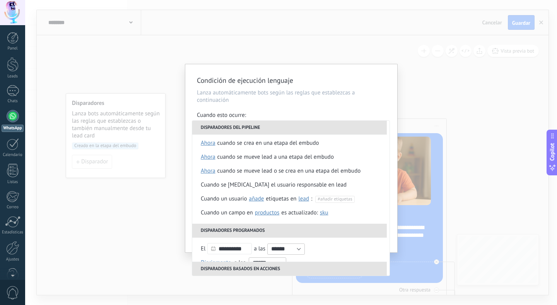
click at [149, 80] on div "Condición de ejecución lenguaje Lanza automáticamente bots según las reglas que…" at bounding box center [291, 152] width 532 height 305
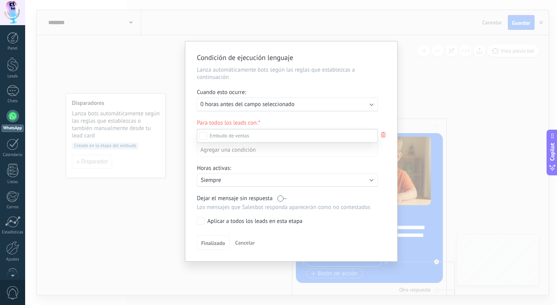
click at [215, 249] on div "Incoming leads Contacto inicial Negociación Debate contractual Discusión de con…" at bounding box center [287, 216] width 181 height 175
click at [241, 245] on span "Cancelar" at bounding box center [245, 242] width 20 height 7
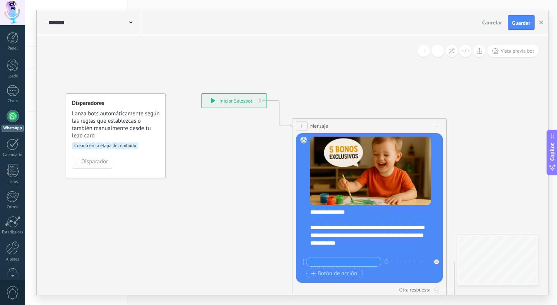
click at [93, 164] on span "Disparador" at bounding box center [94, 161] width 27 height 5
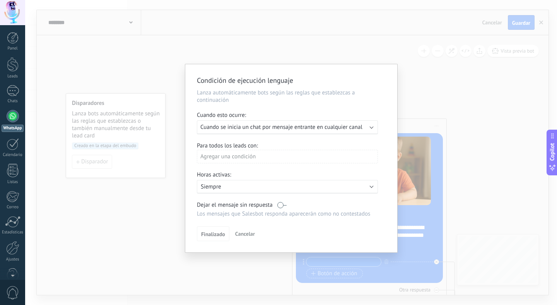
click at [245, 234] on span "Cancelar" at bounding box center [245, 233] width 20 height 7
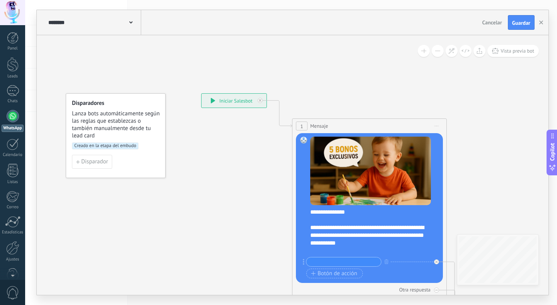
click at [246, 100] on div "**********" at bounding box center [234, 101] width 65 height 14
click at [226, 101] on div "**********" at bounding box center [234, 101] width 65 height 14
click at [502, 54] on span "Vista previa bot" at bounding box center [518, 51] width 34 height 7
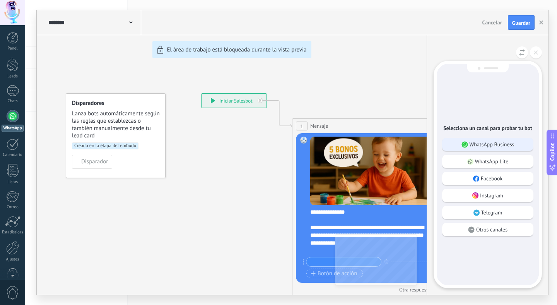
click at [478, 147] on div "WhatsApp Business" at bounding box center [487, 144] width 91 height 13
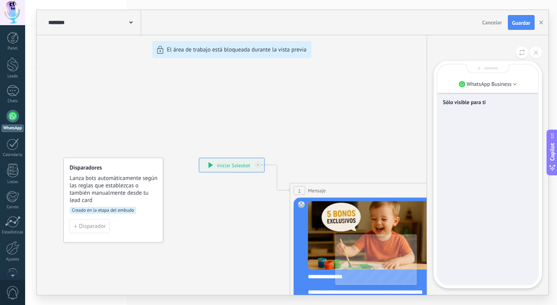
click at [470, 132] on div "Sólo visible para ti" at bounding box center [488, 175] width 101 height 220
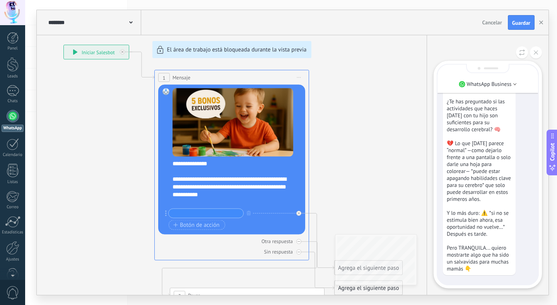
scroll to position [-64, 0]
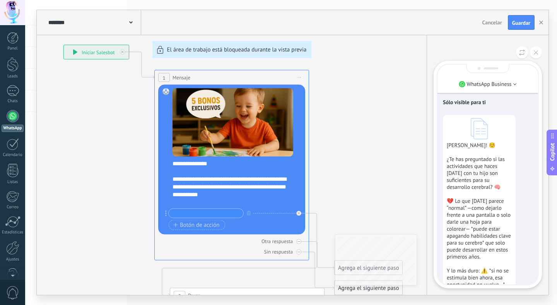
click at [474, 122] on use at bounding box center [479, 128] width 17 height 21
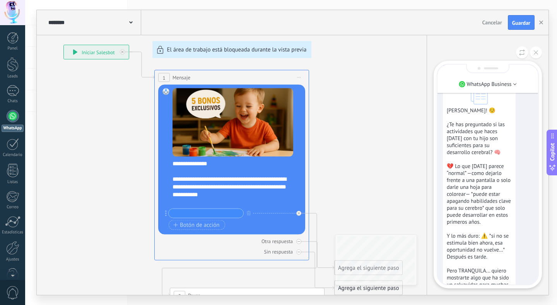
scroll to position [0, 0]
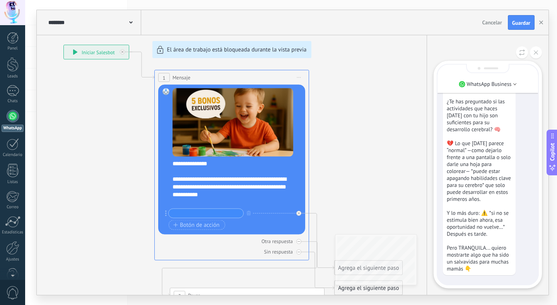
click at [488, 211] on p "[PERSON_NAME]! ☺️ ¿Te has preguntado si las actividades que haces [DATE] con tu…" at bounding box center [479, 178] width 65 height 188
click at [490, 267] on p "[PERSON_NAME]! ☺️ ¿Te has preguntado si las actividades que haces [DATE] con tu…" at bounding box center [479, 178] width 65 height 188
click at [475, 283] on div "Sólo visible para ti Hola Mamita! ☺️ ¿Te has preguntado si las actividades que …" at bounding box center [488, 145] width 101 height 277
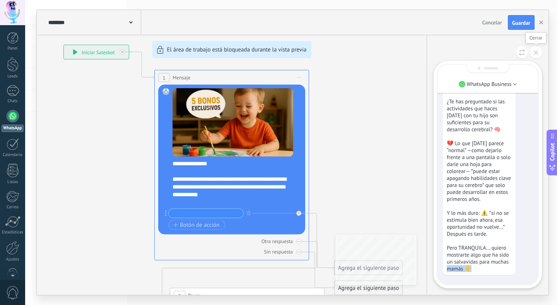
click at [534, 51] on icon at bounding box center [536, 52] width 4 height 4
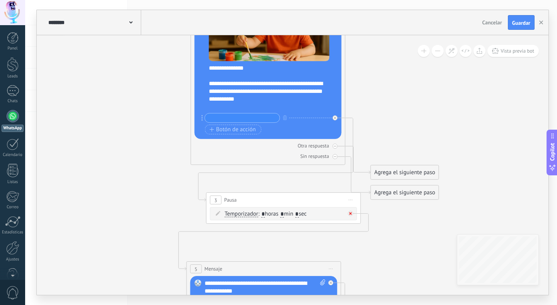
click at [351, 213] on icon at bounding box center [350, 213] width 3 height 3
click at [351, 213] on div "Temporizador Temporizador Excepto horas laborales Temporizador Temporizador Exc…" at bounding box center [283, 213] width 147 height 13
click at [351, 200] on icon at bounding box center [351, 200] width 4 height 1
click at [365, 249] on div "Borrar" at bounding box center [386, 250] width 77 height 13
drag, startPoint x: 335, startPoint y: 119, endPoint x: 193, endPoint y: 268, distance: 206.3
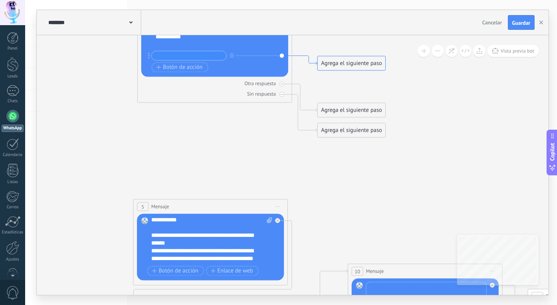
drag, startPoint x: 380, startPoint y: 72, endPoint x: 314, endPoint y: 62, distance: 66.0
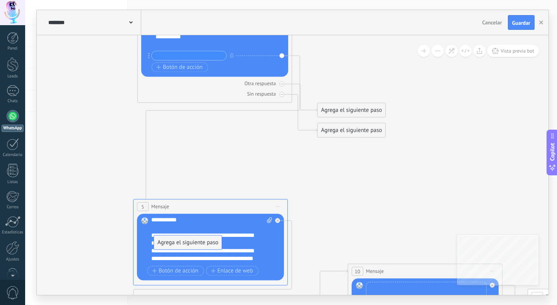
drag, startPoint x: 351, startPoint y: 61, endPoint x: 188, endPoint y: 240, distance: 242.7
click at [251, 163] on icon at bounding box center [483, 179] width 1261 height 970
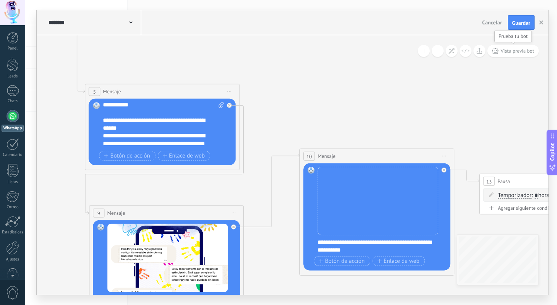
click at [517, 47] on button "Vista previa bot" at bounding box center [513, 51] width 51 height 12
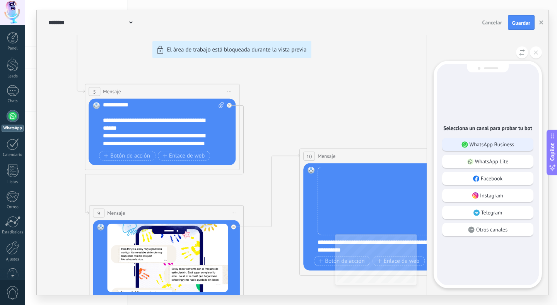
click at [507, 144] on p "WhatsApp Business" at bounding box center [492, 144] width 45 height 7
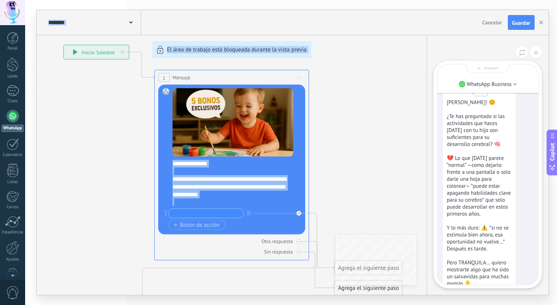
scroll to position [0, 0]
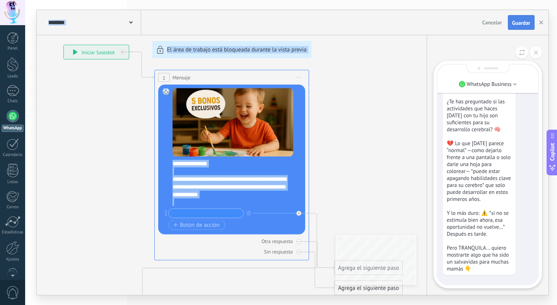
click at [523, 24] on span "Guardar" at bounding box center [521, 22] width 18 height 5
click at [505, 23] on button "Cancelar" at bounding box center [492, 23] width 26 height 12
